Goal: Transaction & Acquisition: Purchase product/service

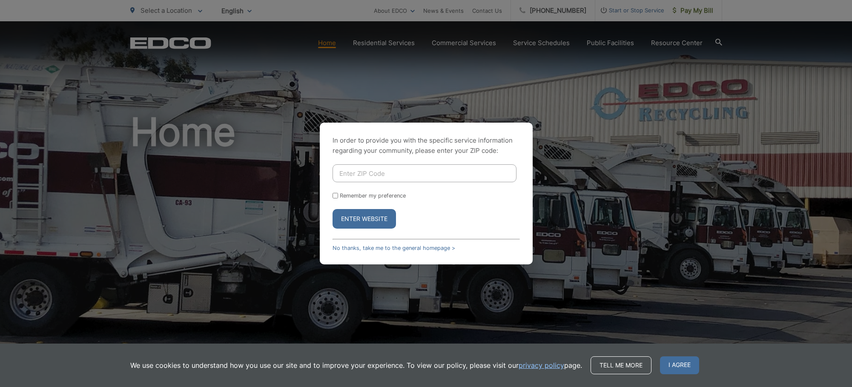
click at [359, 172] on input "Enter ZIP Code" at bounding box center [425, 173] width 184 height 18
drag, startPoint x: 718, startPoint y: 84, endPoint x: 704, endPoint y: 48, distance: 38.4
click at [712, 68] on div "In order to provide you with the specific service information regarding your co…" at bounding box center [426, 193] width 852 height 387
click at [361, 173] on input "Enter ZIP Code" at bounding box center [425, 173] width 184 height 18
type input "92028"
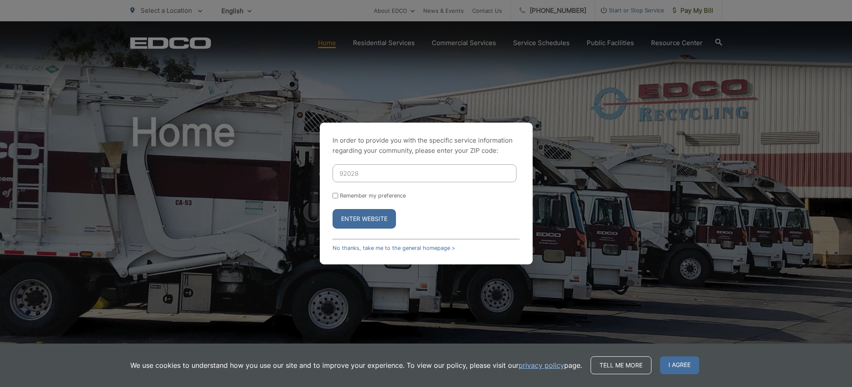
drag, startPoint x: 333, startPoint y: 195, endPoint x: 339, endPoint y: 200, distance: 7.2
click at [333, 195] on input "Remember my preference" at bounding box center [336, 196] width 6 height 6
checkbox input "true"
click at [355, 216] on button "Enter Website" at bounding box center [364, 219] width 63 height 20
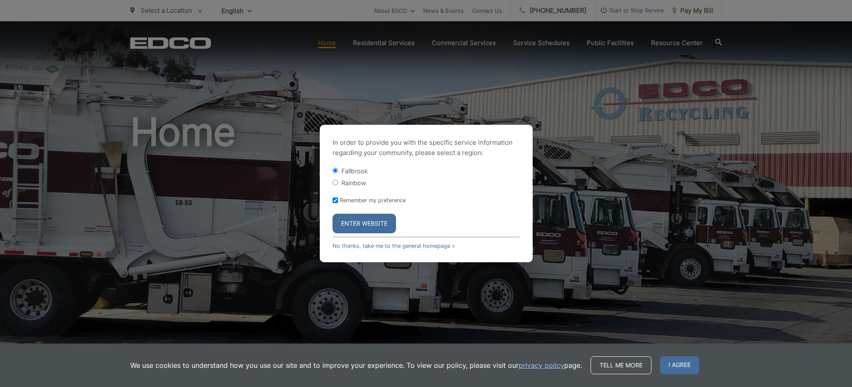
click at [359, 220] on button "Enter Website" at bounding box center [364, 224] width 63 height 20
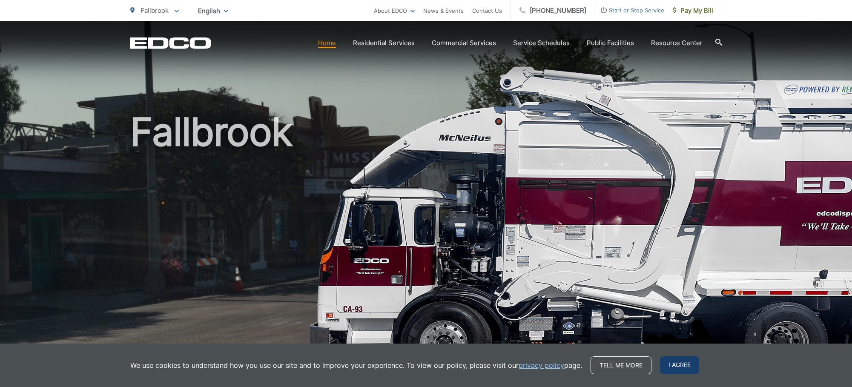
click at [681, 363] on span "I agree" at bounding box center [679, 365] width 39 height 18
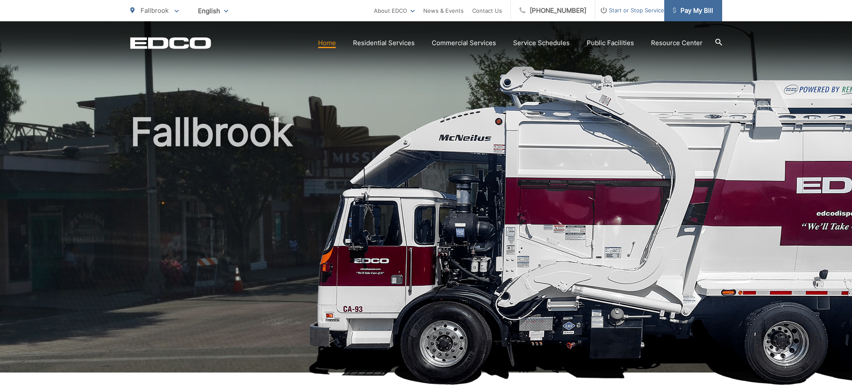
click at [695, 9] on span "Pay My Bill" at bounding box center [693, 11] width 40 height 10
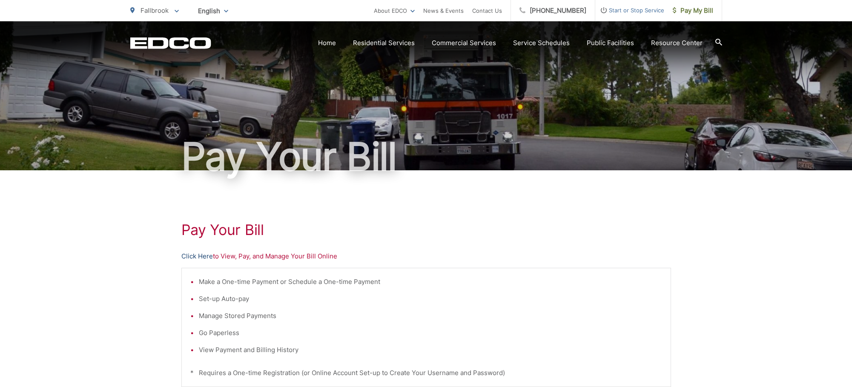
click at [197, 254] on link "Click Here" at bounding box center [197, 256] width 32 height 10
